Goal: Communication & Community: Connect with others

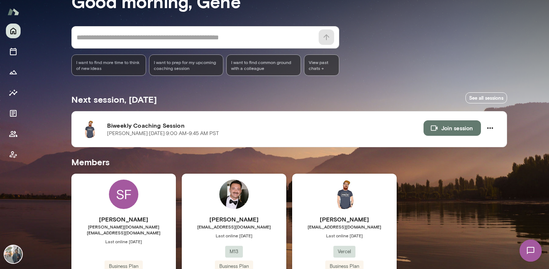
scroll to position [96, 0]
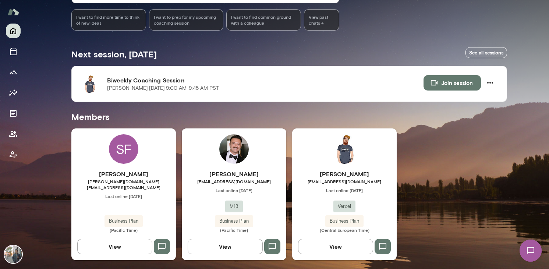
click at [335, 175] on h6 "[PERSON_NAME]" at bounding box center [344, 174] width 105 height 9
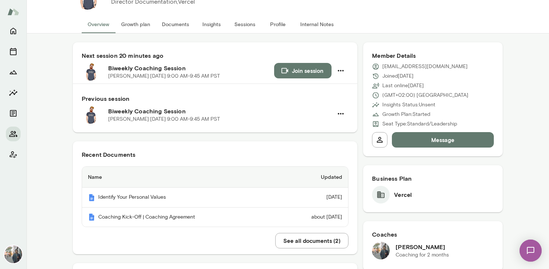
scroll to position [37, 0]
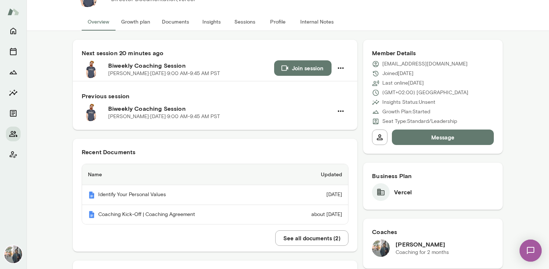
click at [134, 18] on button "Growth plan" at bounding box center [135, 22] width 41 height 18
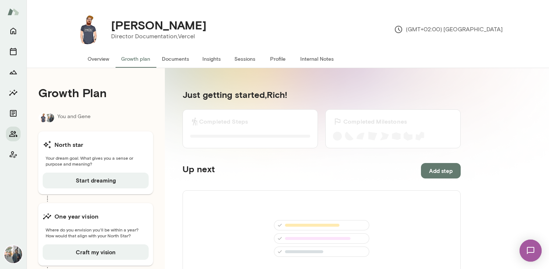
click at [177, 57] on button "Documents" at bounding box center [175, 59] width 39 height 18
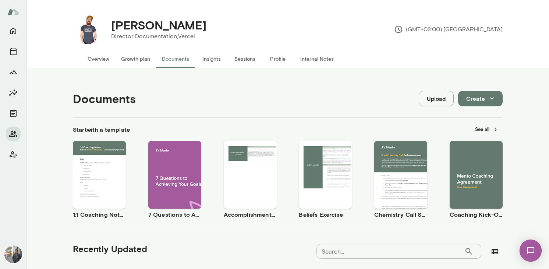
click at [137, 60] on button "Growth plan" at bounding box center [135, 59] width 41 height 18
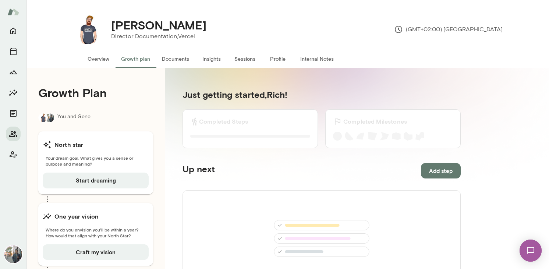
click at [316, 59] on button "Internal Notes" at bounding box center [317, 59] width 45 height 18
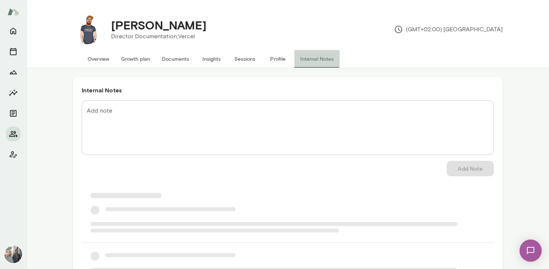
click at [316, 59] on button "Internal Notes" at bounding box center [317, 59] width 45 height 18
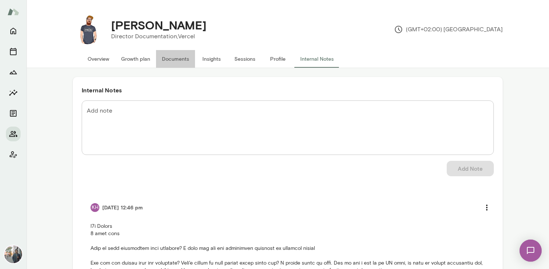
click at [163, 60] on button "Documents" at bounding box center [175, 59] width 39 height 18
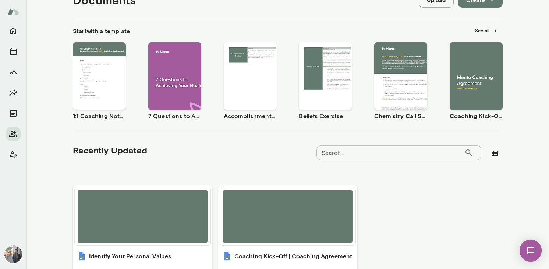
scroll to position [151, 0]
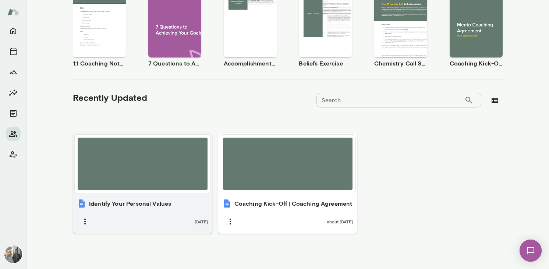
click at [157, 209] on div "Identify Your Personal Values [DATE]" at bounding box center [143, 214] width 140 height 39
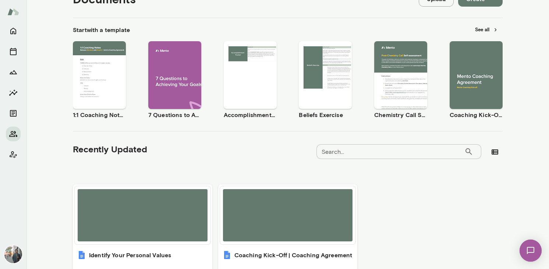
scroll to position [0, 0]
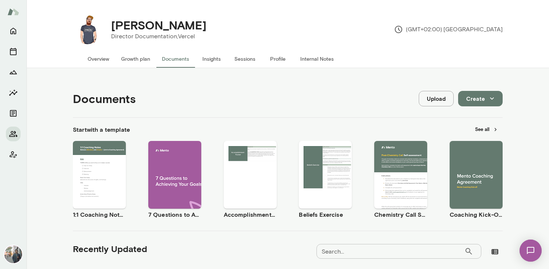
click at [214, 58] on button "Insights" at bounding box center [211, 59] width 33 height 18
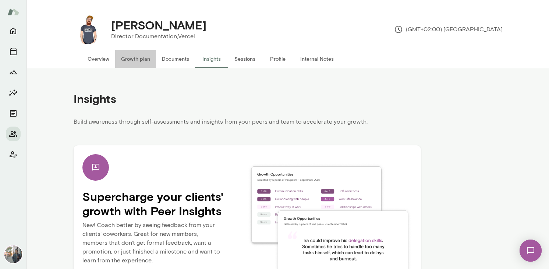
click at [138, 58] on button "Growth plan" at bounding box center [135, 59] width 41 height 18
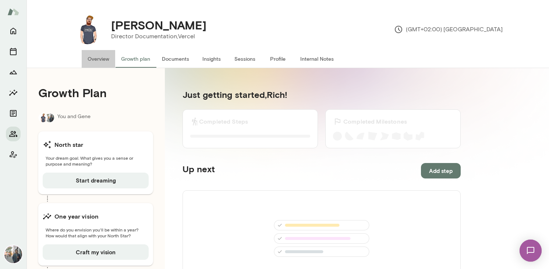
click at [94, 60] on button "Overview" at bounding box center [99, 59] width 34 height 18
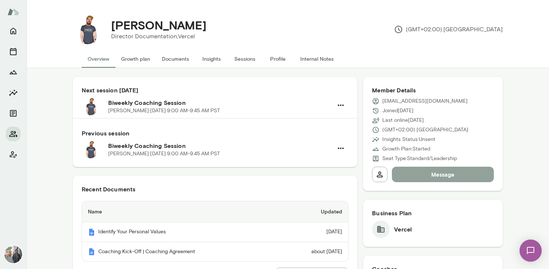
click at [459, 179] on button "Message" at bounding box center [443, 174] width 102 height 15
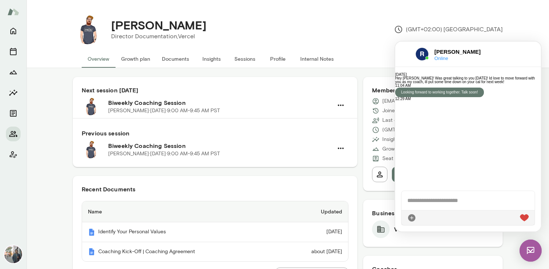
click at [431, 216] on div at bounding box center [468, 217] width 133 height 15
click at [429, 198] on div at bounding box center [468, 200] width 133 height 19
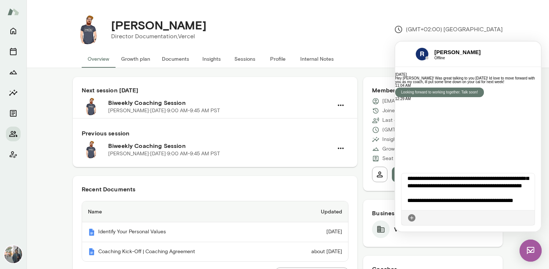
scroll to position [64, 0]
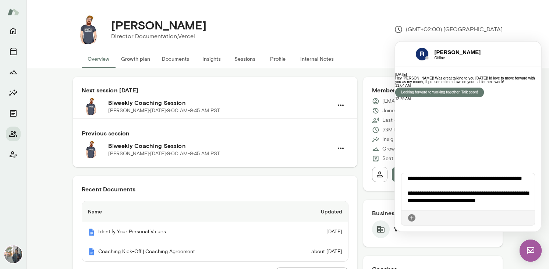
click at [529, 218] on icon at bounding box center [529, 218] width 0 height 0
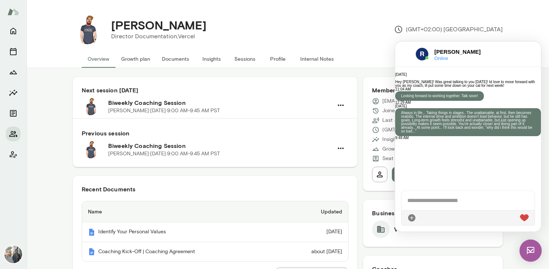
scroll to position [140, 0]
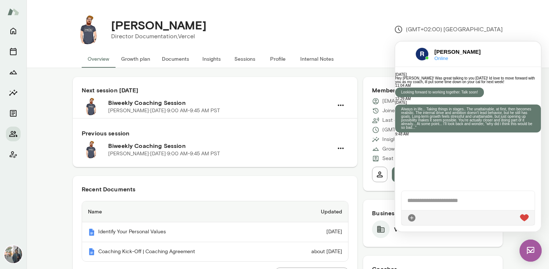
click at [456, 207] on div at bounding box center [468, 200] width 133 height 19
click at [463, 205] on div at bounding box center [468, 200] width 133 height 19
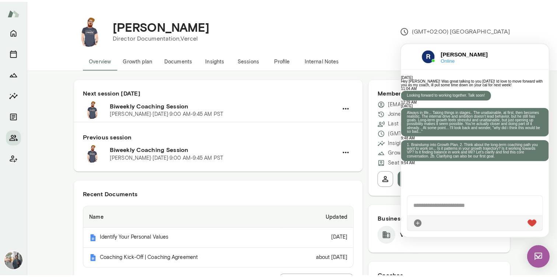
scroll to position [222, 0]
